Goal: Transaction & Acquisition: Obtain resource

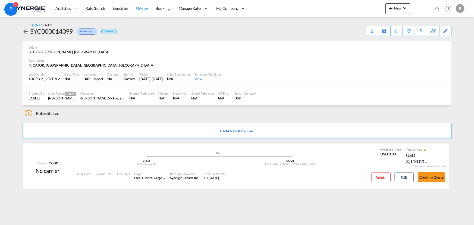
click at [436, 10] on md-icon "icon-magnify" at bounding box center [437, 9] width 6 height 6
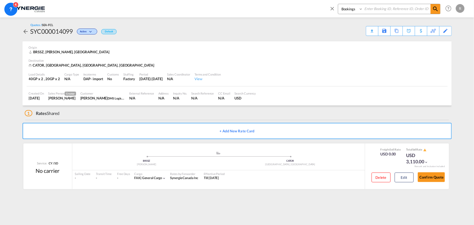
click at [354, 11] on select "Bookings Quotes Enquiries" at bounding box center [351, 9] width 26 height 10
select select "Quotes"
click at [338, 4] on select "Bookings Quotes Enquiries" at bounding box center [351, 9] width 26 height 10
click at [379, 7] on input at bounding box center [397, 8] width 68 height 9
type input "13976"
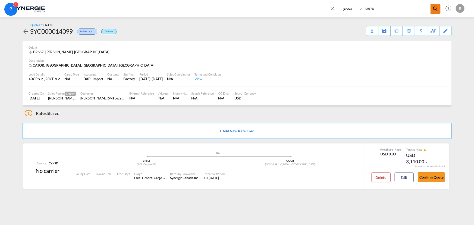
click at [434, 9] on md-icon "icon-magnify" at bounding box center [435, 9] width 7 height 7
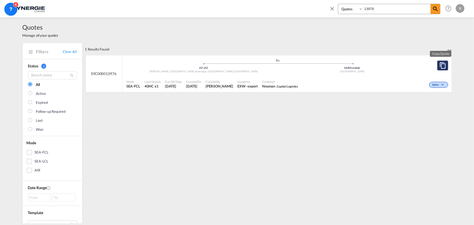
click at [437, 66] on button "Copy Quote" at bounding box center [442, 66] width 11 height 10
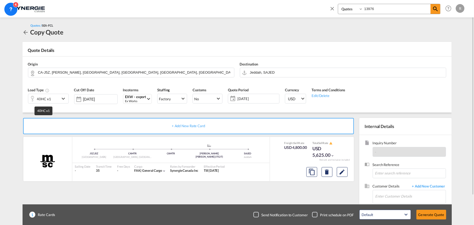
click at [46, 100] on div "40HC x1" at bounding box center [44, 99] width 14 height 8
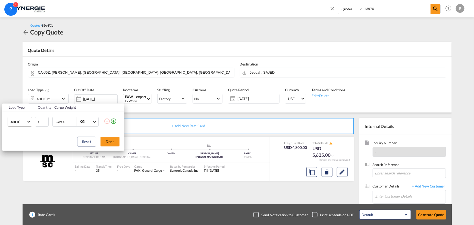
click at [20, 123] on span "40HC" at bounding box center [19, 121] width 16 height 5
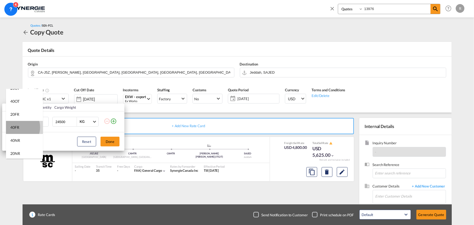
click at [16, 127] on div "40FR" at bounding box center [14, 127] width 9 height 5
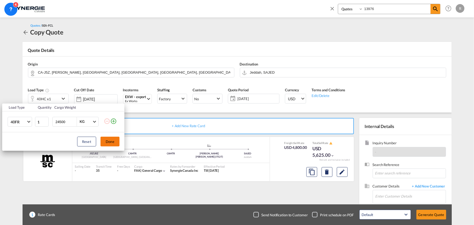
click at [109, 139] on button "Done" at bounding box center [109, 142] width 19 height 10
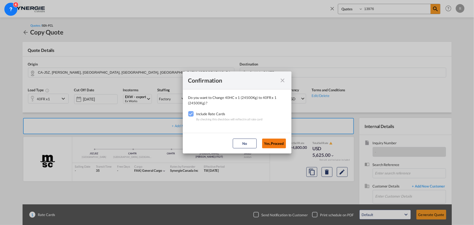
click at [269, 139] on button "Yes,Proceed" at bounding box center [274, 143] width 24 height 10
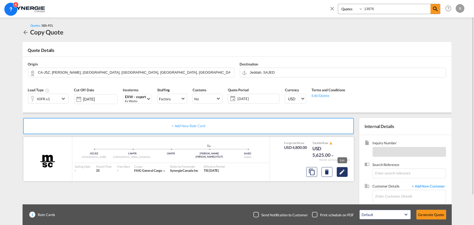
click at [343, 171] on md-icon "Edit" at bounding box center [342, 172] width 7 height 7
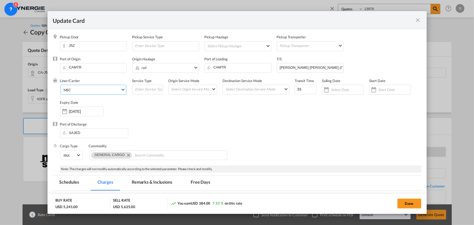
click at [112, 93] on md-select-value "MSC" at bounding box center [94, 89] width 63 height 9
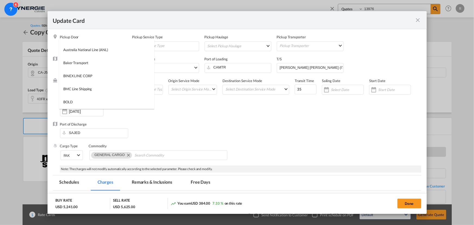
scroll to position [0, 0]
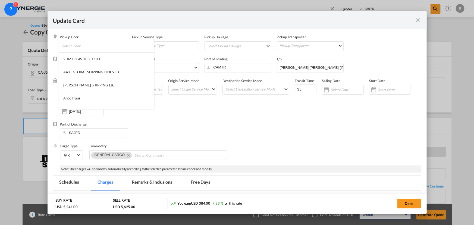
click at [131, 44] on input "search" at bounding box center [108, 45] width 92 height 13
type input "cma"
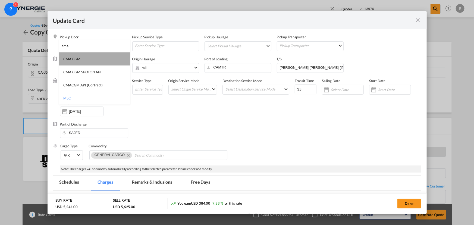
click at [80, 60] on md-option "CMA CGM" at bounding box center [94, 58] width 71 height 13
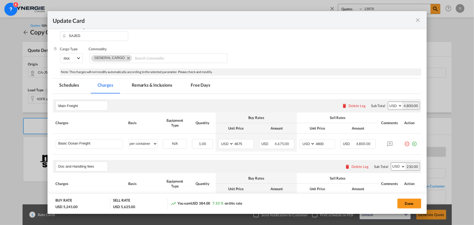
scroll to position [99, 0]
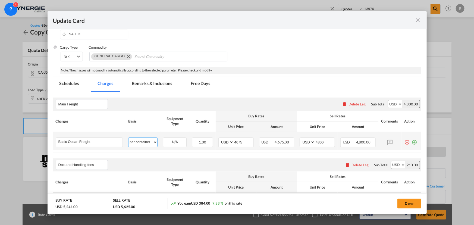
click at [144, 141] on select "per equipment per container per B/L per shipping bill per shipment % on freight…" at bounding box center [142, 142] width 29 height 9
drag, startPoint x: 243, startPoint y: 141, endPoint x: 194, endPoint y: 135, distance: 50.0
click at [194, 135] on tr "Basic Ocean Freight Please Enter User Defined Charges Cannot Be Published per e…" at bounding box center [237, 141] width 368 height 18
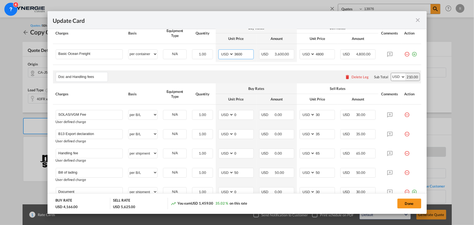
scroll to position [197, 0]
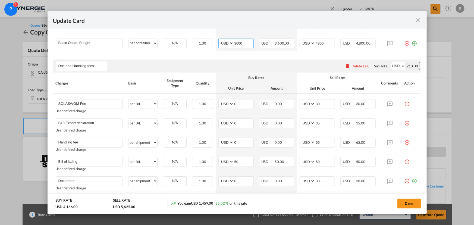
type input "3600"
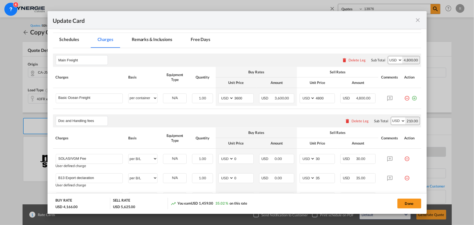
scroll to position [99, 0]
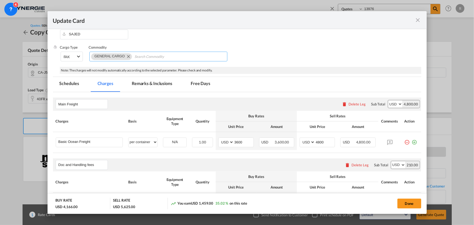
click at [139, 60] on input "Search Commodity" at bounding box center [159, 56] width 50 height 9
paste input "based on Dims: 5.45m x 2.43m x 3.12m | 1.8mt"
type input "based on Dims: 5.45m x 2.43m x 3.12m | 1.8mt"
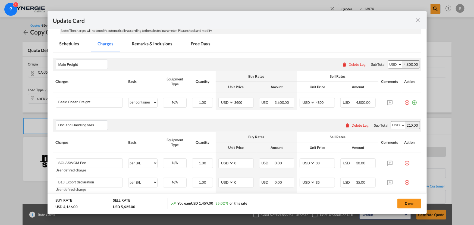
scroll to position [148, 0]
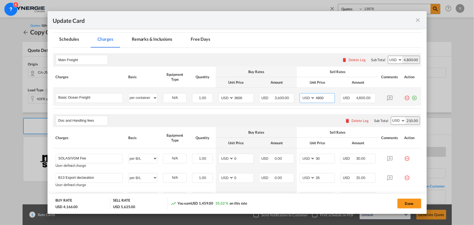
drag, startPoint x: 322, startPoint y: 98, endPoint x: 303, endPoint y: 94, distance: 19.2
click at [303, 94] on md-input-container "AED AFN ALL AMD ANG AOA ARS AUD AWG AZN BAM BBD BDT BGN BHD BIF BMD BND [PERSON…" at bounding box center [316, 98] width 35 height 10
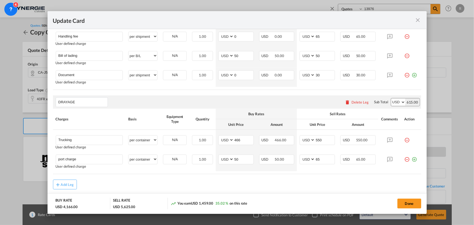
scroll to position [321, 0]
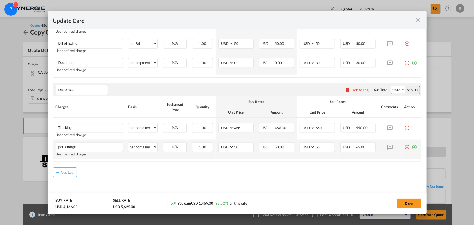
click at [413, 147] on md-icon "icon-plus-circle-outline green-400-fg" at bounding box center [413, 144] width 5 height 5
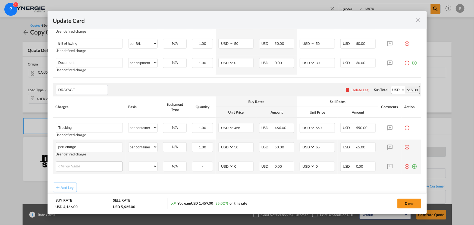
click at [62, 171] on div "Update Card Pickup ..." at bounding box center [89, 166] width 67 height 10
drag, startPoint x: 78, startPoint y: 126, endPoint x: 39, endPoint y: 125, distance: 39.4
click at [39, 125] on div "Update Card Pickup Door J5Z Pickup Service Type Pickup Haulage Select Pickup Ha…" at bounding box center [237, 112] width 474 height 225
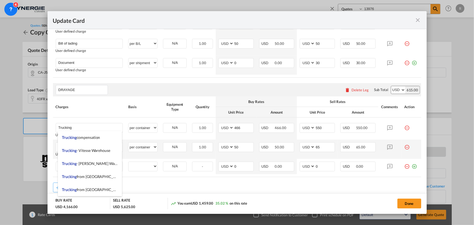
click at [137, 182] on div "Add Leg" at bounding box center [237, 187] width 368 height 10
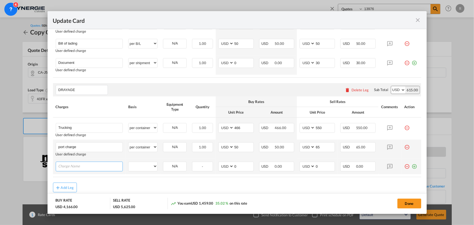
click at [81, 166] on input "Charge Name" at bounding box center [90, 166] width 64 height 8
type input "P/D loading"
click at [137, 163] on select "per equipment per container per B/L per shipping bill per shipment per pallet p…" at bounding box center [142, 166] width 29 height 9
select select "per container"
click at [128, 162] on select "per equipment per container per B/L per shipping bill per shipment per pallet p…" at bounding box center [142, 166] width 29 height 9
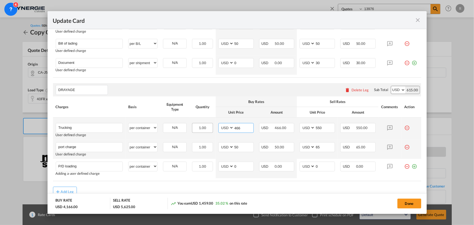
drag, startPoint x: 245, startPoint y: 129, endPoint x: 210, endPoint y: 126, distance: 34.9
click at [210, 126] on tr "Trucking Please Enter User Defined Charges Cannot Be Published User defined cha…" at bounding box center [237, 129] width 368 height 22
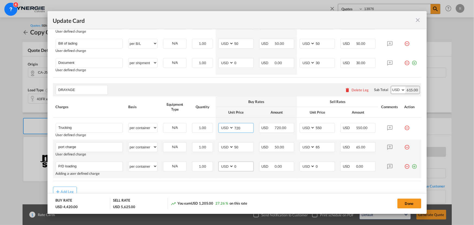
type input "720"
drag, startPoint x: 245, startPoint y: 166, endPoint x: 229, endPoint y: 164, distance: 16.3
click at [229, 164] on md-input-container "AED AFN ALL AMD ANG AOA ARS AUD AWG AZN BAM BBD BDT BGN BHD BIF BMD BND [PERSON…" at bounding box center [235, 166] width 35 height 10
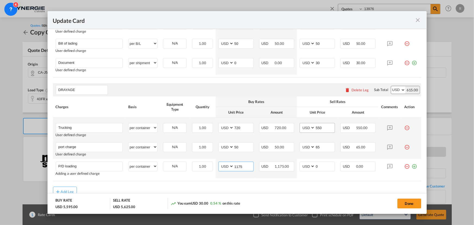
type input "1175"
drag, startPoint x: 324, startPoint y: 126, endPoint x: 300, endPoint y: 125, distance: 24.2
click at [300, 125] on md-input-container "AED AFN ALL AMD ANG AOA ARS AUD AWG AZN BAM BBD BDT BGN BHD BIF BMD BND [PERSON…" at bounding box center [316, 128] width 35 height 10
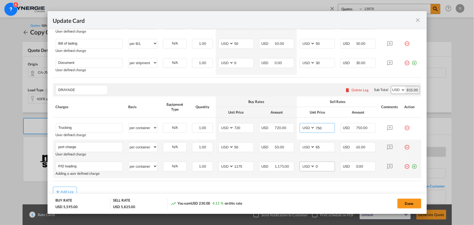
type input "750"
drag, startPoint x: 320, startPoint y: 165, endPoint x: 298, endPoint y: 158, distance: 22.7
click at [305, 163] on md-input-container "AED AFN ALL AMD ANG AOA ARS AUD AWG AZN BAM BBD BDT BGN BHD BIF BMD BND [PERSON…" at bounding box center [316, 166] width 35 height 10
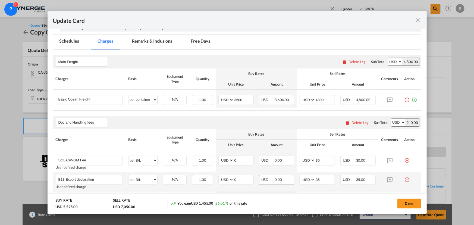
scroll to position [99, 0]
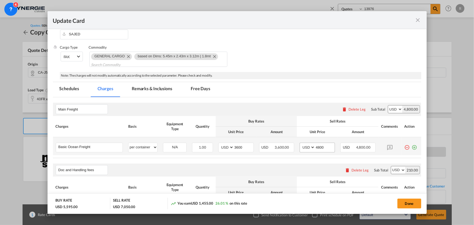
type input "1225"
drag, startPoint x: 324, startPoint y: 144, endPoint x: 302, endPoint y: 144, distance: 21.4
click at [302, 144] on md-input-container "AED AFN ALL AMD ANG AOA ARS AUD AWG AZN BAM BBD BDT BGN BHD BIF BMD BND [PERSON…" at bounding box center [316, 147] width 35 height 10
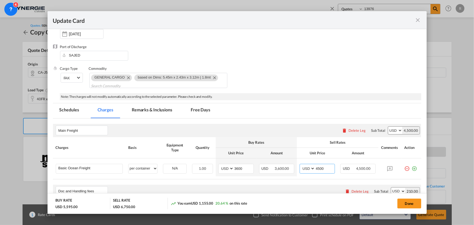
scroll to position [21, 0]
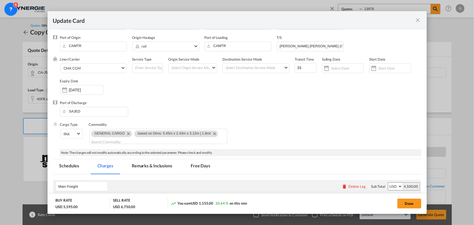
type input "4500"
click at [156, 166] on md-tab-item "Remarks & Inclusions" at bounding box center [151, 166] width 53 height 15
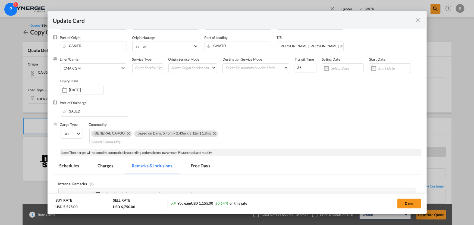
scroll to position [95, 0]
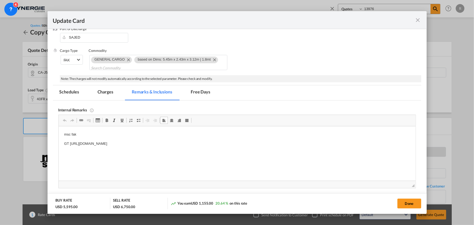
drag, startPoint x: 64, startPoint y: 132, endPoint x: 231, endPoint y: 147, distance: 167.8
click at [149, 138] on body "msc fak GT [URL][DOMAIN_NAME]" at bounding box center [237, 139] width 346 height 15
drag, startPoint x: 64, startPoint y: 135, endPoint x: 244, endPoint y: 147, distance: 180.6
click at [244, 147] on html "msc fak GT [URL][DOMAIN_NAME]" at bounding box center [236, 139] width 357 height 26
click at [109, 134] on p "[PERSON_NAME] : [URL][DOMAIN_NAME]" at bounding box center [237, 135] width 346 height 6
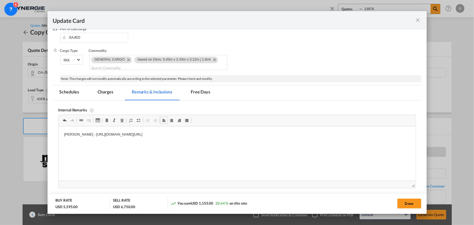
click at [242, 132] on p "[PERSON_NAME] : [URL] [DOMAIN_NAME][URL]" at bounding box center [237, 135] width 346 height 6
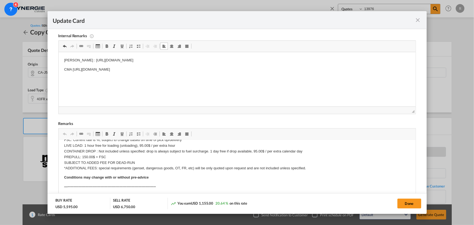
scroll to position [123, 0]
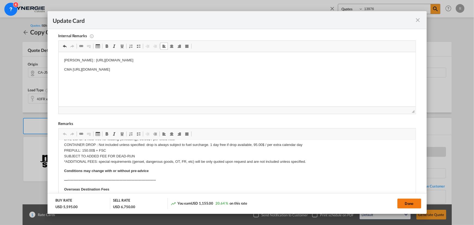
click at [408, 206] on button "Done" at bounding box center [409, 203] width 24 height 10
type input "[DATE]"
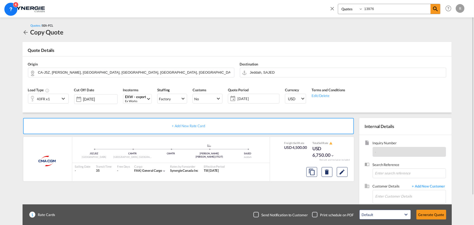
scroll to position [24, 0]
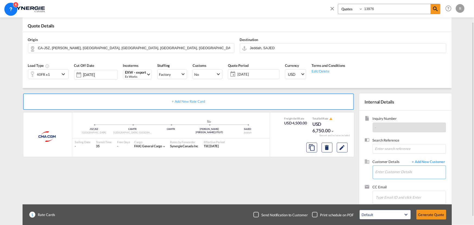
click at [389, 171] on input "Enter Customer Details" at bounding box center [410, 172] width 70 height 12
paste input "[EMAIL_ADDRESS][PERSON_NAME][DOMAIN_NAME]"
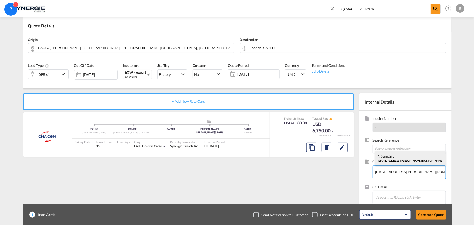
click at [388, 155] on div "Nouman . [EMAIL_ADDRESS][PERSON_NAME][DOMAIN_NAME]" at bounding box center [410, 158] width 71 height 15
type input "Capital Logistics, Nouman ., [EMAIL_ADDRESS][PERSON_NAME][DOMAIN_NAME]"
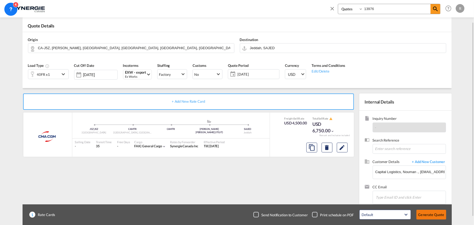
click at [426, 214] on button "Generate Quote" at bounding box center [431, 215] width 30 height 10
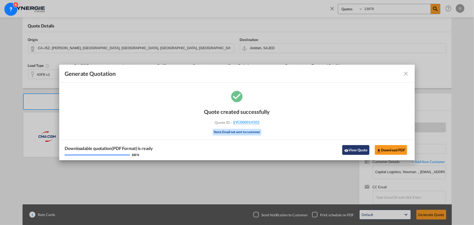
click at [355, 149] on button "View Quote" at bounding box center [355, 150] width 27 height 10
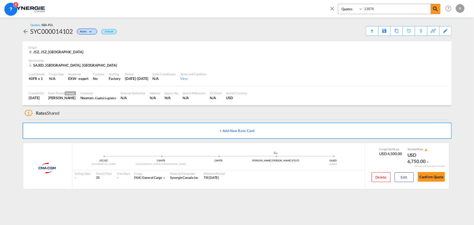
click at [0, 0] on div "Download Quote" at bounding box center [0, 0] width 0 height 0
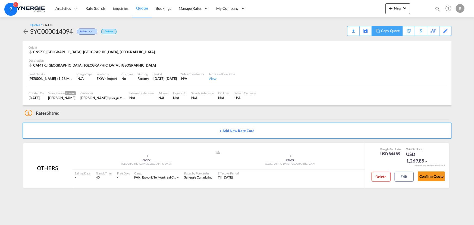
click at [381, 31] on div "Copy Quote" at bounding box center [390, 30] width 18 height 9
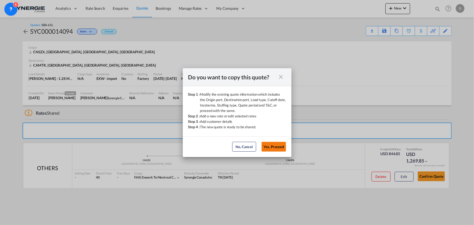
click at [274, 146] on button "Yes, Proceed" at bounding box center [273, 147] width 24 height 10
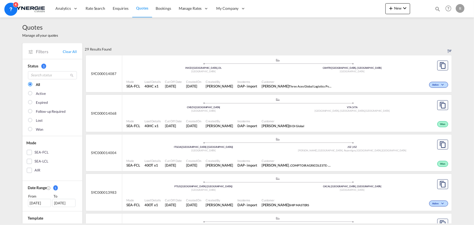
click at [271, 80] on span "Customer" at bounding box center [296, 82] width 71 height 4
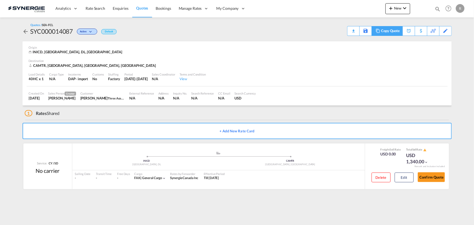
click at [392, 31] on div "Copy Quote" at bounding box center [390, 30] width 18 height 9
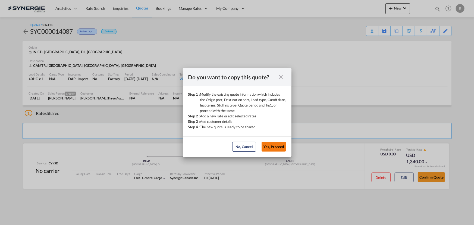
click at [271, 146] on button "Yes, Proceed" at bounding box center [273, 147] width 24 height 10
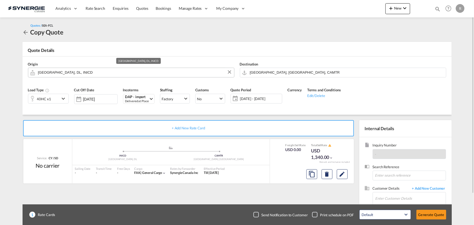
click at [73, 74] on input "New Delhi, DL, INICD" at bounding box center [134, 72] width 193 height 9
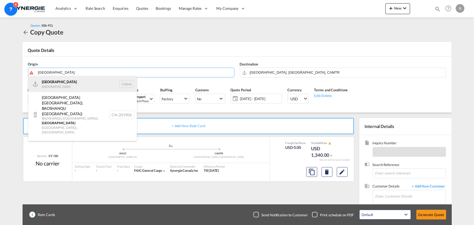
click at [63, 86] on div "Shanghai China CNSHA" at bounding box center [82, 84] width 109 height 16
type input "Shanghai, CNSHA"
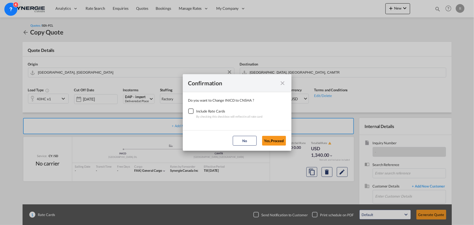
click at [191, 109] on div "Checkbox No Ink" at bounding box center [190, 110] width 5 height 5
click at [274, 142] on button "Yes,Proceed" at bounding box center [274, 141] width 24 height 10
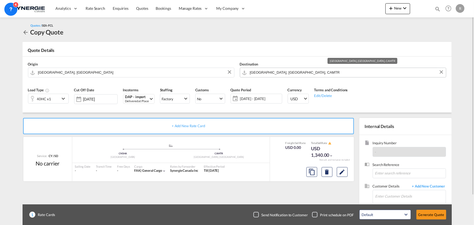
click at [298, 74] on input "Montreal, QC, CAMTR" at bounding box center [346, 72] width 193 height 9
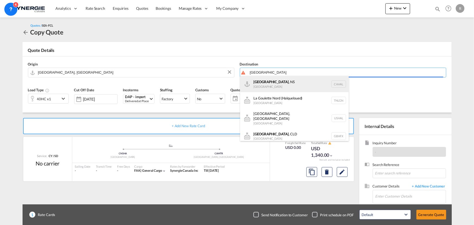
click at [268, 81] on div "Halifax , NS Canada CAHAL" at bounding box center [294, 84] width 109 height 16
type input "Halifax, NS, CAHAL"
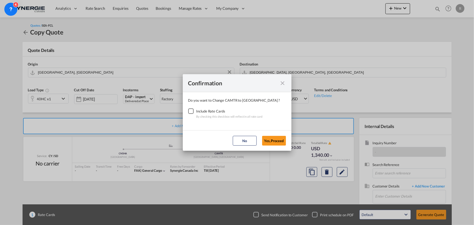
click at [190, 112] on div "Checkbox No Ink" at bounding box center [190, 110] width 5 height 5
click at [275, 144] on button "Yes,Proceed" at bounding box center [274, 141] width 24 height 10
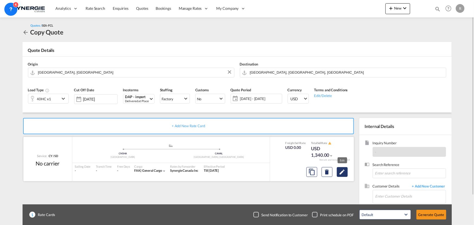
click at [339, 172] on md-icon "Edit" at bounding box center [342, 172] width 7 height 7
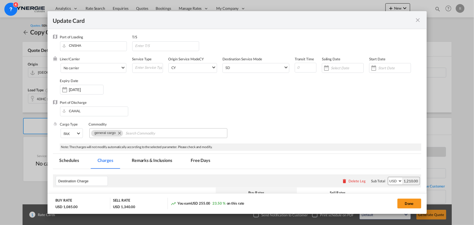
select select "per container"
select select "per B/L"
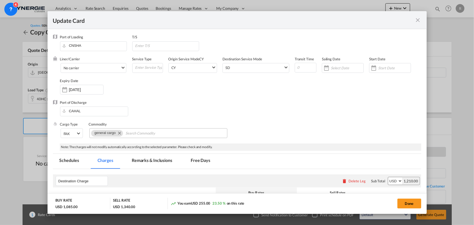
select select "per B/L"
select select "per container"
select select "per shipment"
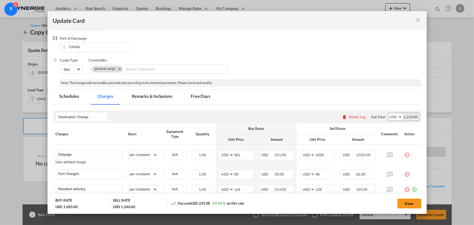
scroll to position [74, 0]
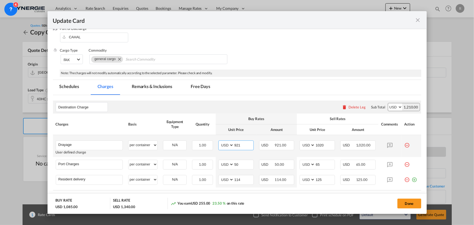
drag, startPoint x: 240, startPoint y: 142, endPoint x: 196, endPoint y: 138, distance: 44.5
click at [197, 139] on tr "Drayage Please Enter User Defined Charges Cannot Be Published User defined char…" at bounding box center [237, 146] width 368 height 22
type input "497"
drag, startPoint x: 324, startPoint y: 145, endPoint x: 285, endPoint y: 141, distance: 38.7
click at [285, 141] on tr "Drayage Please Enter User Defined Charges Cannot Be Published User defined char…" at bounding box center [237, 146] width 368 height 22
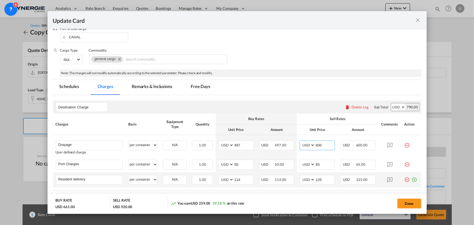
type input "600"
click at [404, 178] on md-icon "icon-minus-circle-outline red-400-fg" at bounding box center [406, 177] width 5 height 5
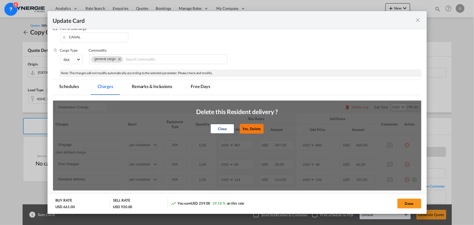
click at [251, 127] on button "Yes, Delete" at bounding box center [252, 129] width 24 height 10
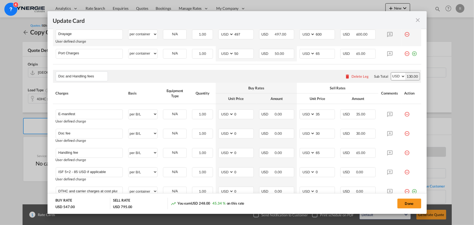
scroll to position [197, 0]
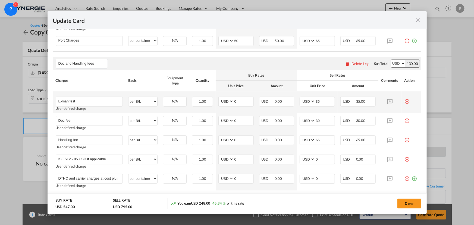
click at [404, 101] on md-icon "icon-minus-circle-outline red-400-fg" at bounding box center [406, 99] width 5 height 5
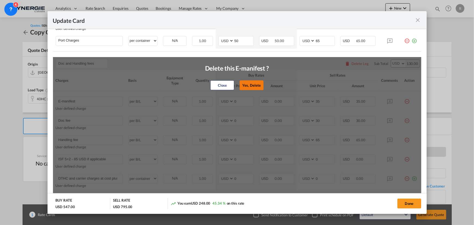
click at [253, 87] on button "Yes, Delete" at bounding box center [251, 85] width 24 height 10
type input "Doc fee"
type input "30"
type input "Handling fee"
type input "65"
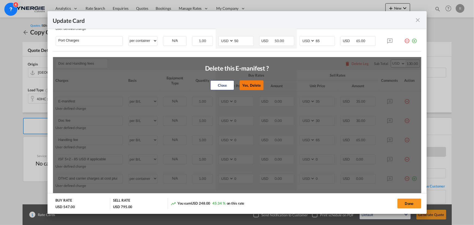
type input "ISF 5+2 - 85 USD if applicable"
type input "0"
type input "DTHC and carrier charges at cost plus disbursement 3pct min 25usd"
select select "per container"
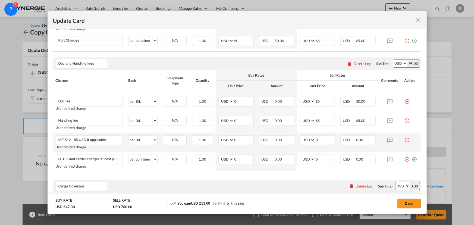
click at [404, 140] on md-icon "icon-minus-circle-outline red-400-fg" at bounding box center [406, 137] width 5 height 5
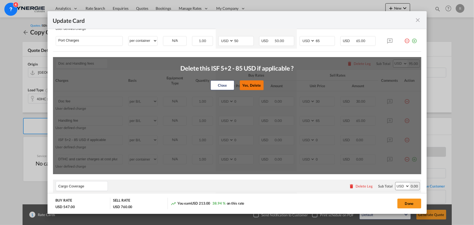
click at [250, 84] on button "Yes, Delete" at bounding box center [251, 85] width 24 height 10
type input "DTHC and carrier charges at cost plus disbursement 3pct min 25usd"
select select "per container"
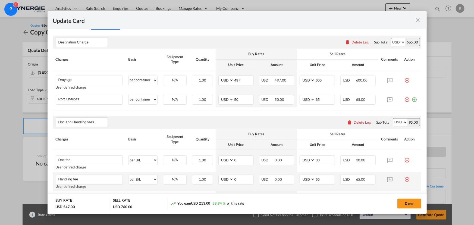
scroll to position [134, 0]
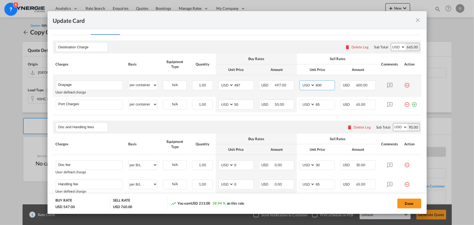
click at [321, 85] on input "600" at bounding box center [325, 85] width 20 height 8
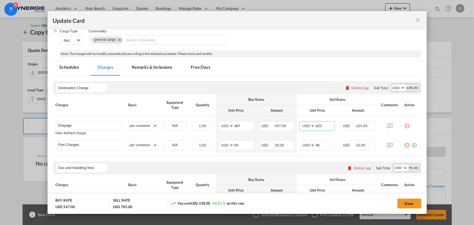
scroll to position [84, 0]
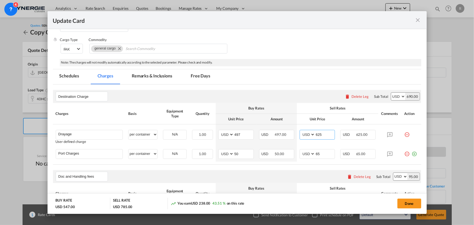
type input "625"
click at [155, 74] on md-tab-item "Remarks & Inclusions" at bounding box center [151, 76] width 53 height 15
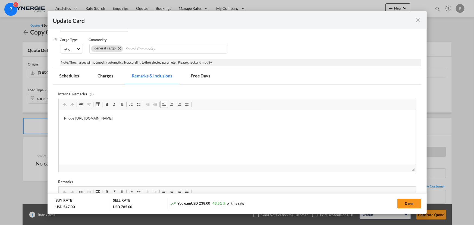
drag, startPoint x: 63, startPoint y: 119, endPoint x: 273, endPoint y: 125, distance: 210.7
click at [80, 117] on p "cdi" at bounding box center [237, 119] width 346 height 6
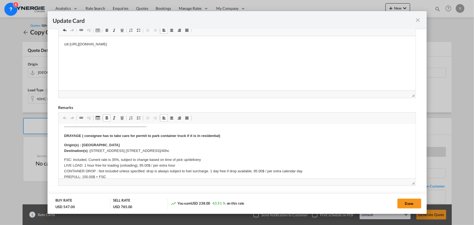
scroll to position [0, 0]
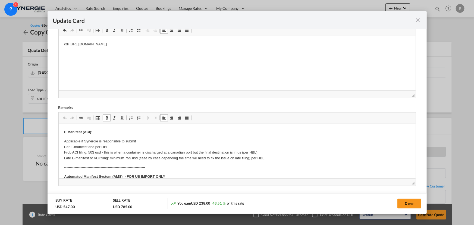
drag, startPoint x: 81, startPoint y: 135, endPoint x: 84, endPoint y: 135, distance: 3.0
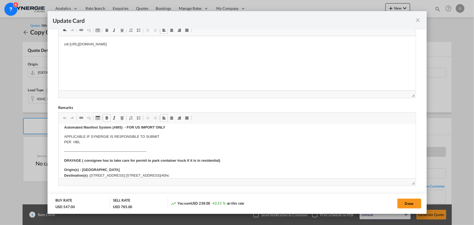
scroll to position [74, 0]
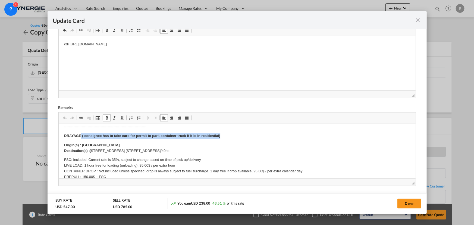
drag, startPoint x: 81, startPoint y: 136, endPoint x: 231, endPoint y: 137, distance: 150.4
click at [231, 137] on p "DRAYAGE ( consignee has to take care for permit to park container truck if it i…" at bounding box center [237, 136] width 346 height 6
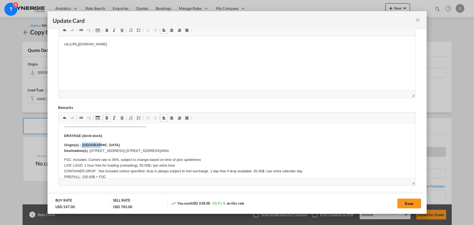
drag, startPoint x: 82, startPoint y: 144, endPoint x: 104, endPoint y: 144, distance: 22.8
click at [104, 144] on p "Origin(s) : Montreal Destination(s) : 300 SHERBROOKE ST. W. MONTREAL, QC H4B 1R…" at bounding box center [237, 147] width 346 height 11
click at [91, 150] on body "E Manifest (ACI): Applicable if Synergie is responsible to submit Per E-manifes…" at bounding box center [237, 178] width 346 height 246
drag, startPoint x: 90, startPoint y: 150, endPoint x: 237, endPoint y: 151, distance: 147.9
click at [237, 151] on p "Origin(s) : Halifax Destination(s) : 300 SHERBROOKE ST. W. MONTREAL, QC H4B 1R7…" at bounding box center [237, 147] width 346 height 11
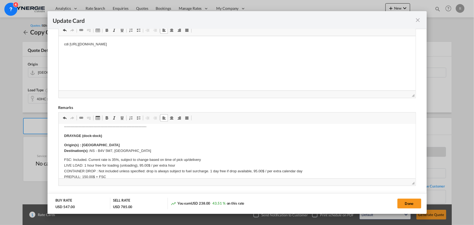
click at [114, 160] on p "FSC: Included. Current rate is 35%, subject to change based on time of pick up/…" at bounding box center [237, 174] width 346 height 34
click at [408, 205] on button "Done" at bounding box center [409, 203] width 24 height 10
type input "12 Sep 2025"
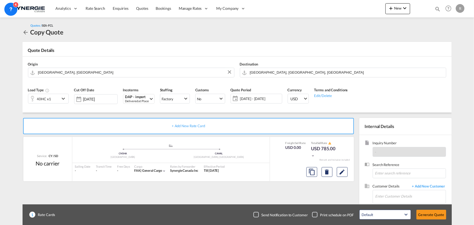
scroll to position [81, 0]
click at [385, 194] on input "Enter Customer Details" at bounding box center [410, 196] width 70 height 12
paste input "tufan.aksahin@dbgroup.ne"
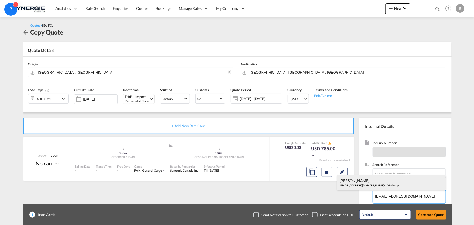
click at [347, 182] on div "Tufan Aksahin tufan.aksahin@dbgroup.ne t | DB Group" at bounding box center [391, 182] width 109 height 15
type input "DB Group, Tufan Aksahin, tufan.aksahin@dbgroup.net"
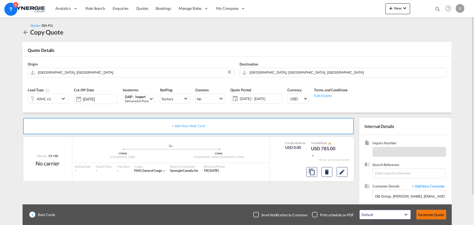
click at [429, 215] on button "Generate Quote" at bounding box center [431, 215] width 30 height 10
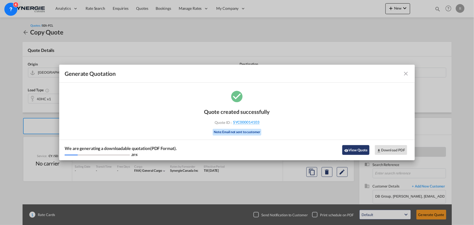
click at [357, 149] on button "View Quote" at bounding box center [355, 150] width 27 height 10
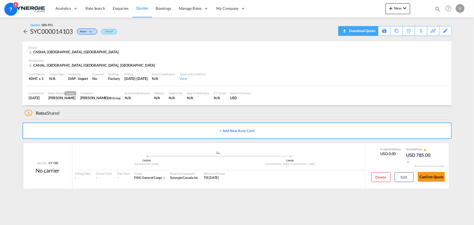
click at [369, 32] on div "Download Quote" at bounding box center [361, 30] width 28 height 9
